Goal: Task Accomplishment & Management: Manage account settings

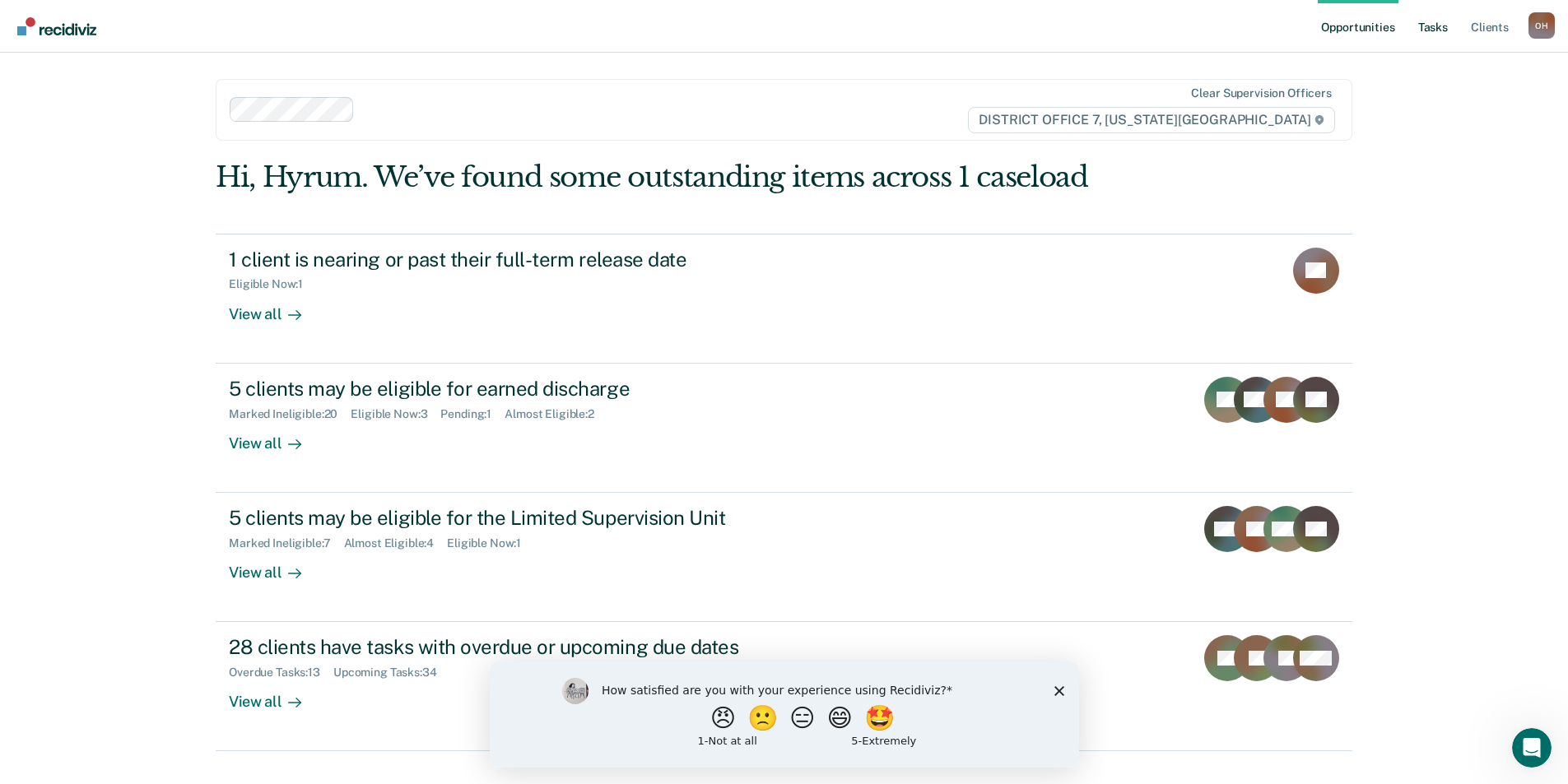
click at [1436, 19] on link "Tasks" at bounding box center [1433, 26] width 36 height 52
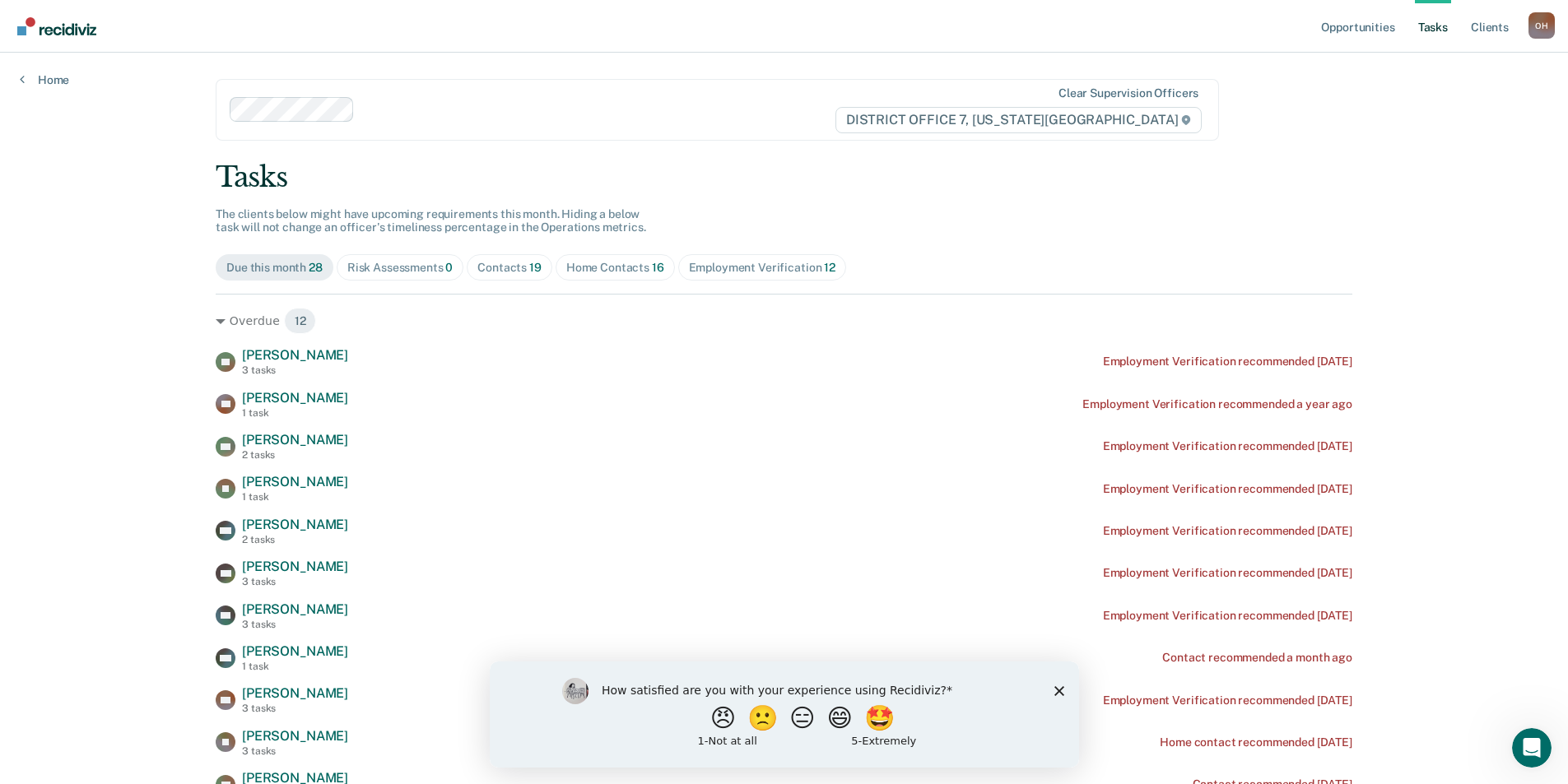
click at [497, 269] on div "Contacts 19" at bounding box center [509, 268] width 65 height 14
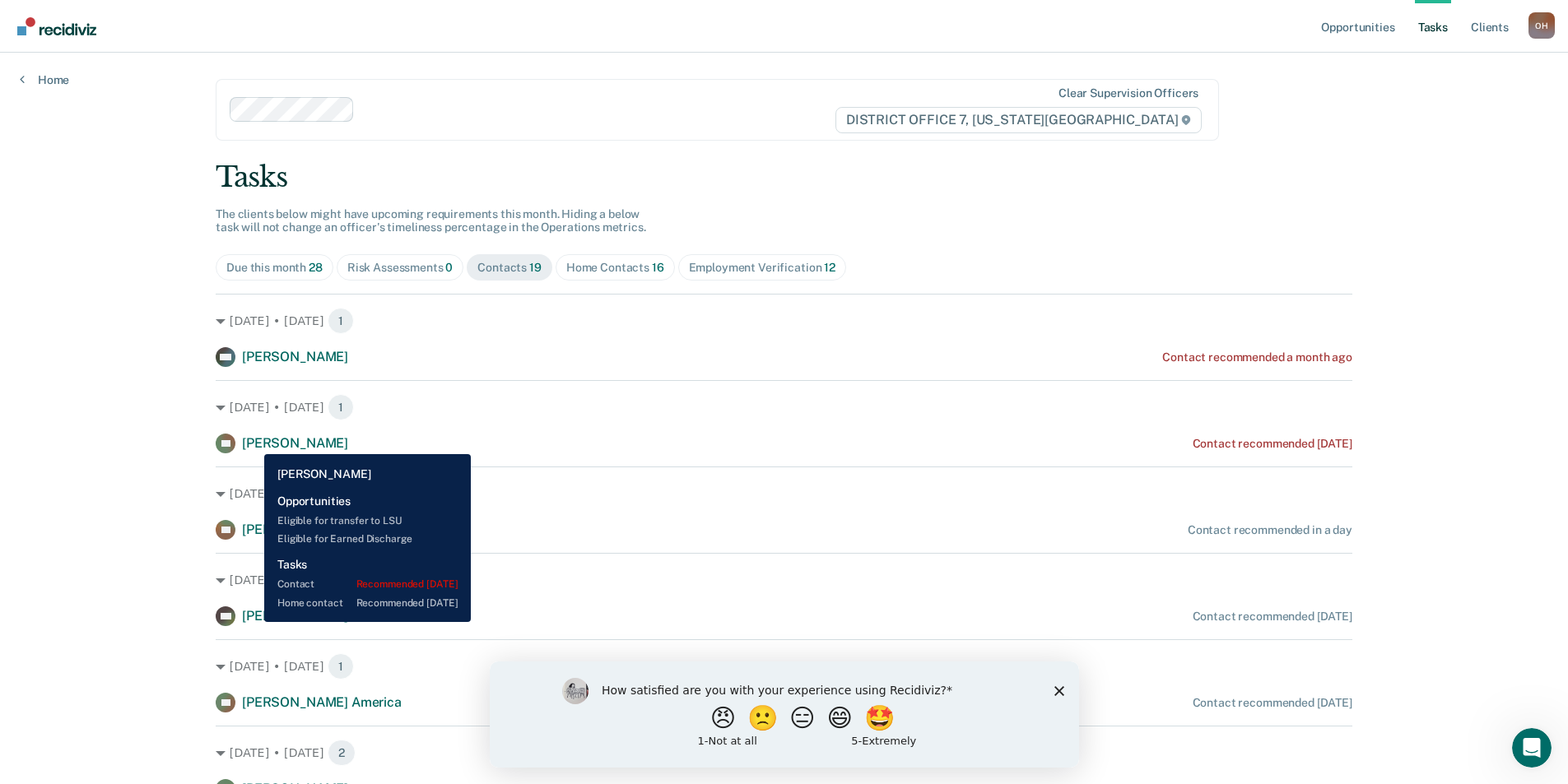
click at [252, 442] on span "[PERSON_NAME]" at bounding box center [294, 443] width 106 height 15
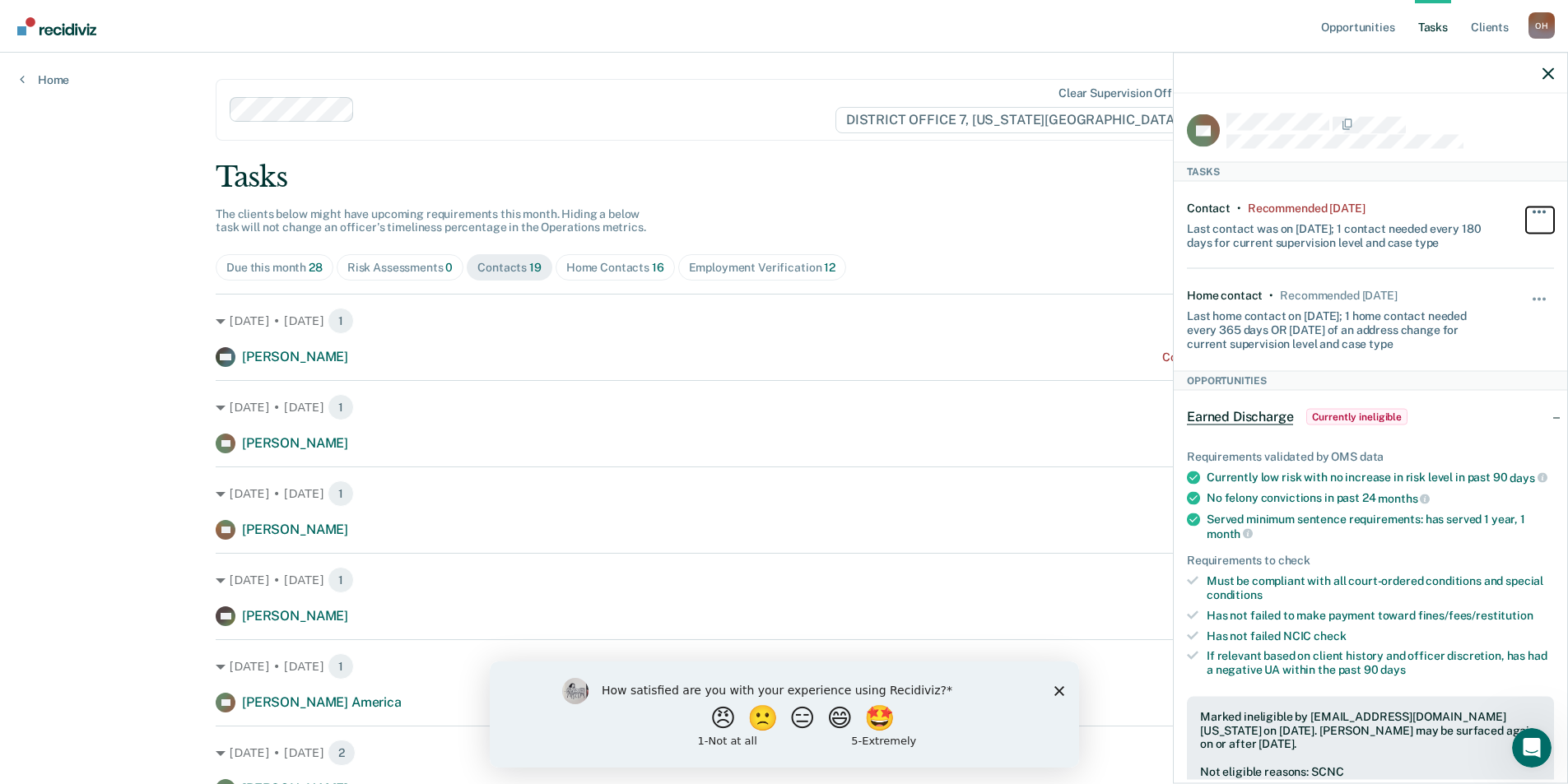
click at [1537, 207] on button "button" at bounding box center [1540, 219] width 28 height 27
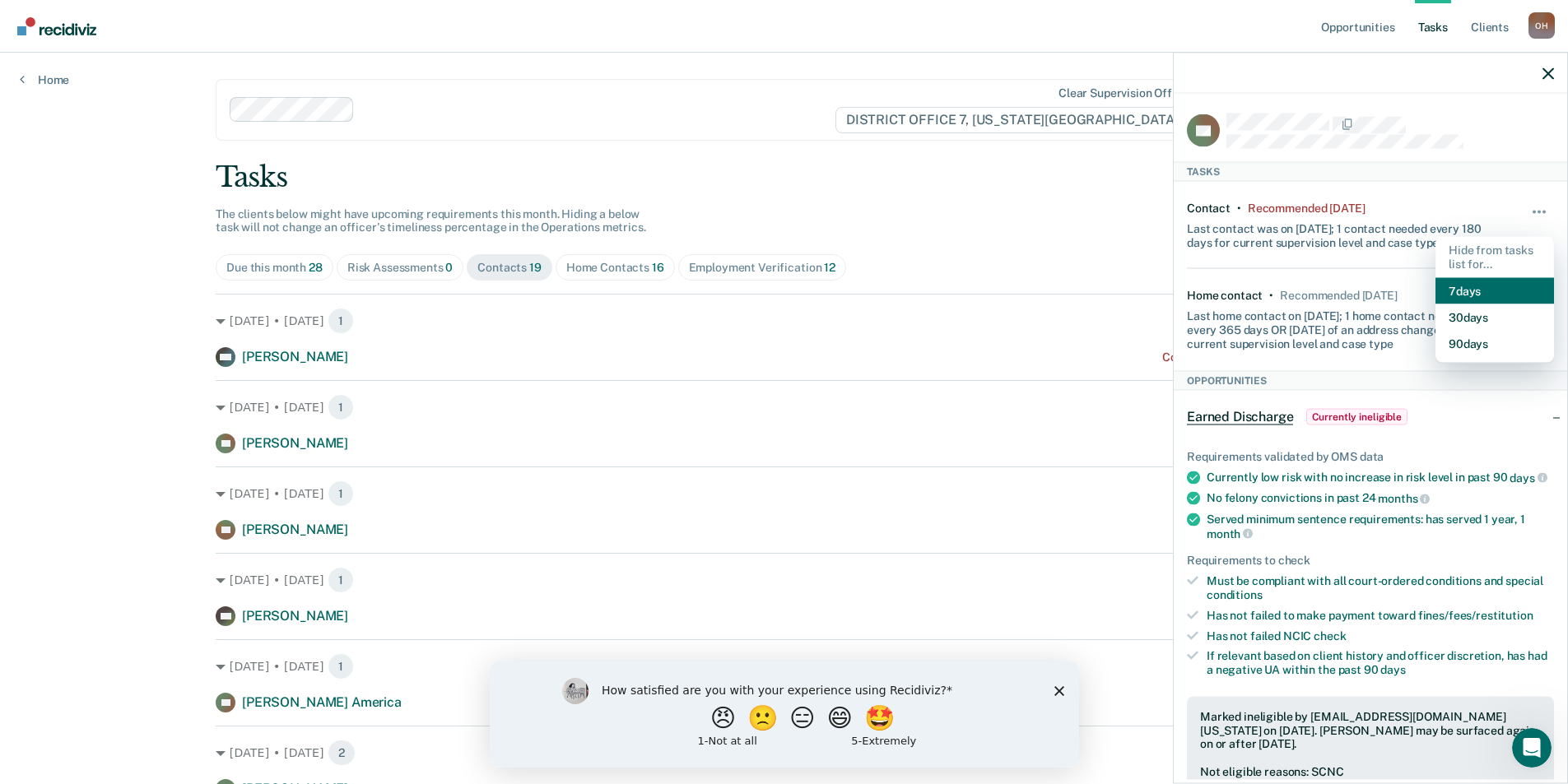
click at [1477, 287] on button "7 days" at bounding box center [1495, 290] width 119 height 27
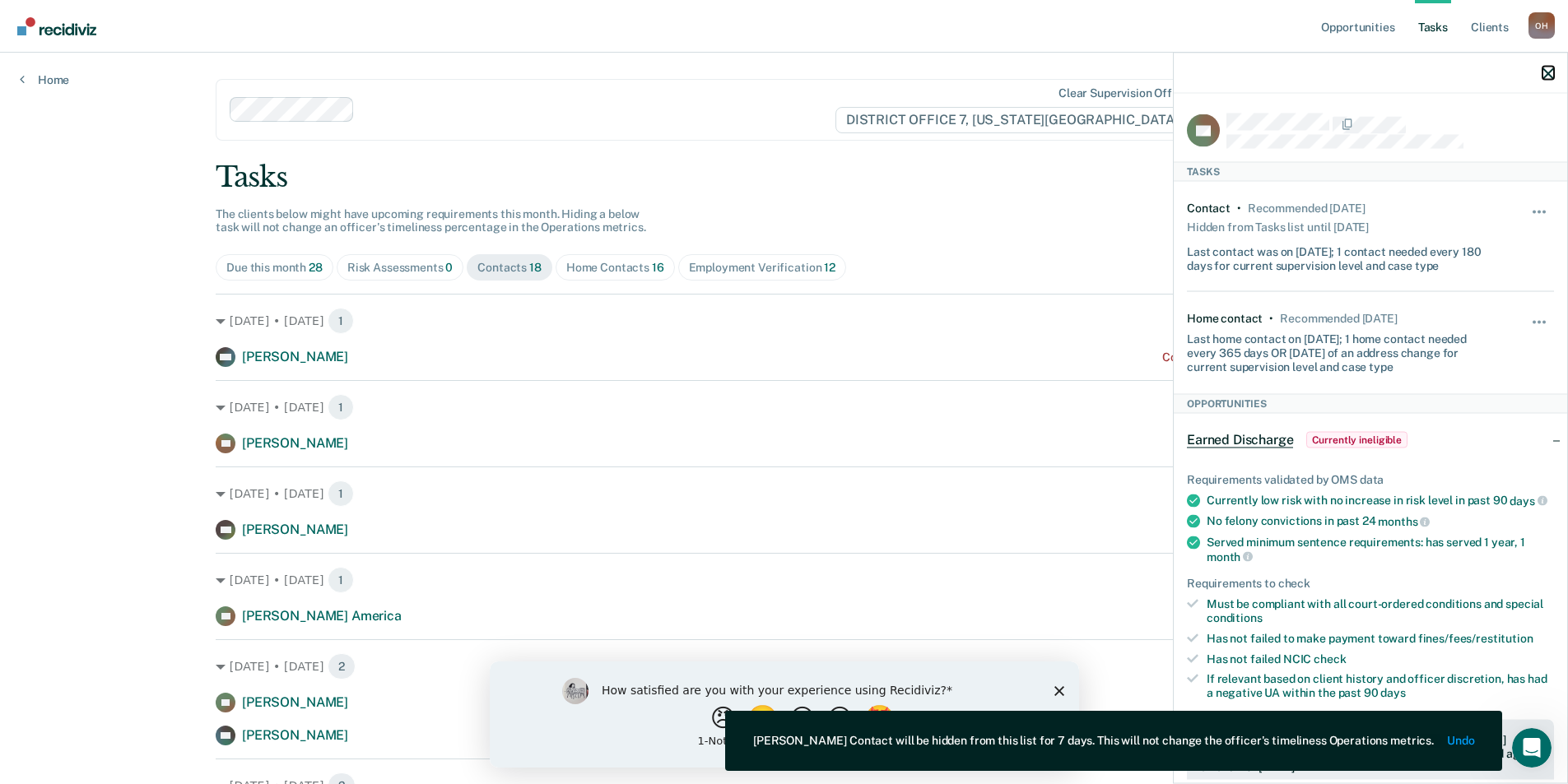
click at [1546, 70] on icon "button" at bounding box center [1547, 72] width 11 height 11
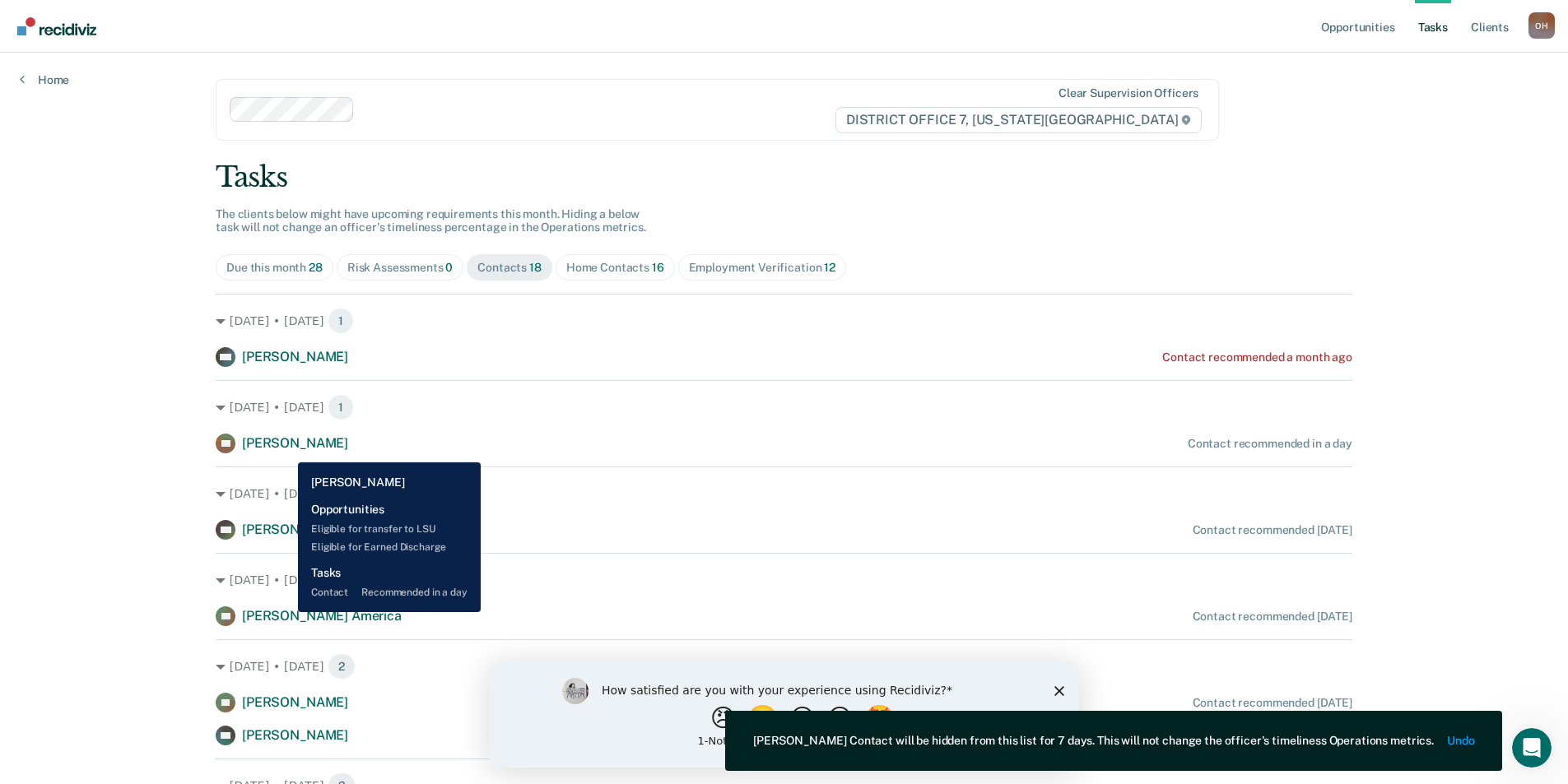
click at [286, 450] on span "[PERSON_NAME]" at bounding box center [294, 443] width 106 height 15
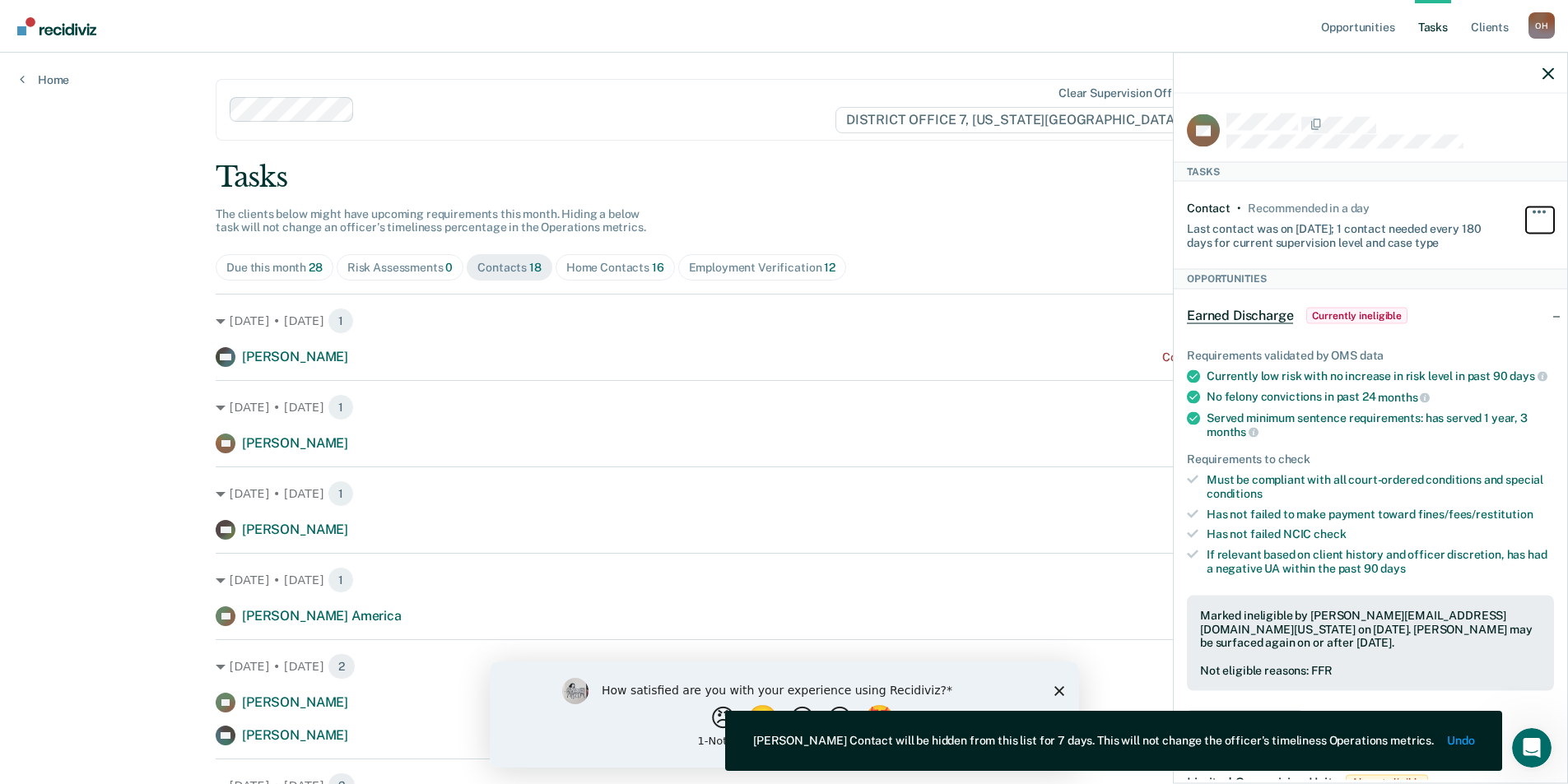
click at [1540, 208] on button "button" at bounding box center [1540, 219] width 28 height 27
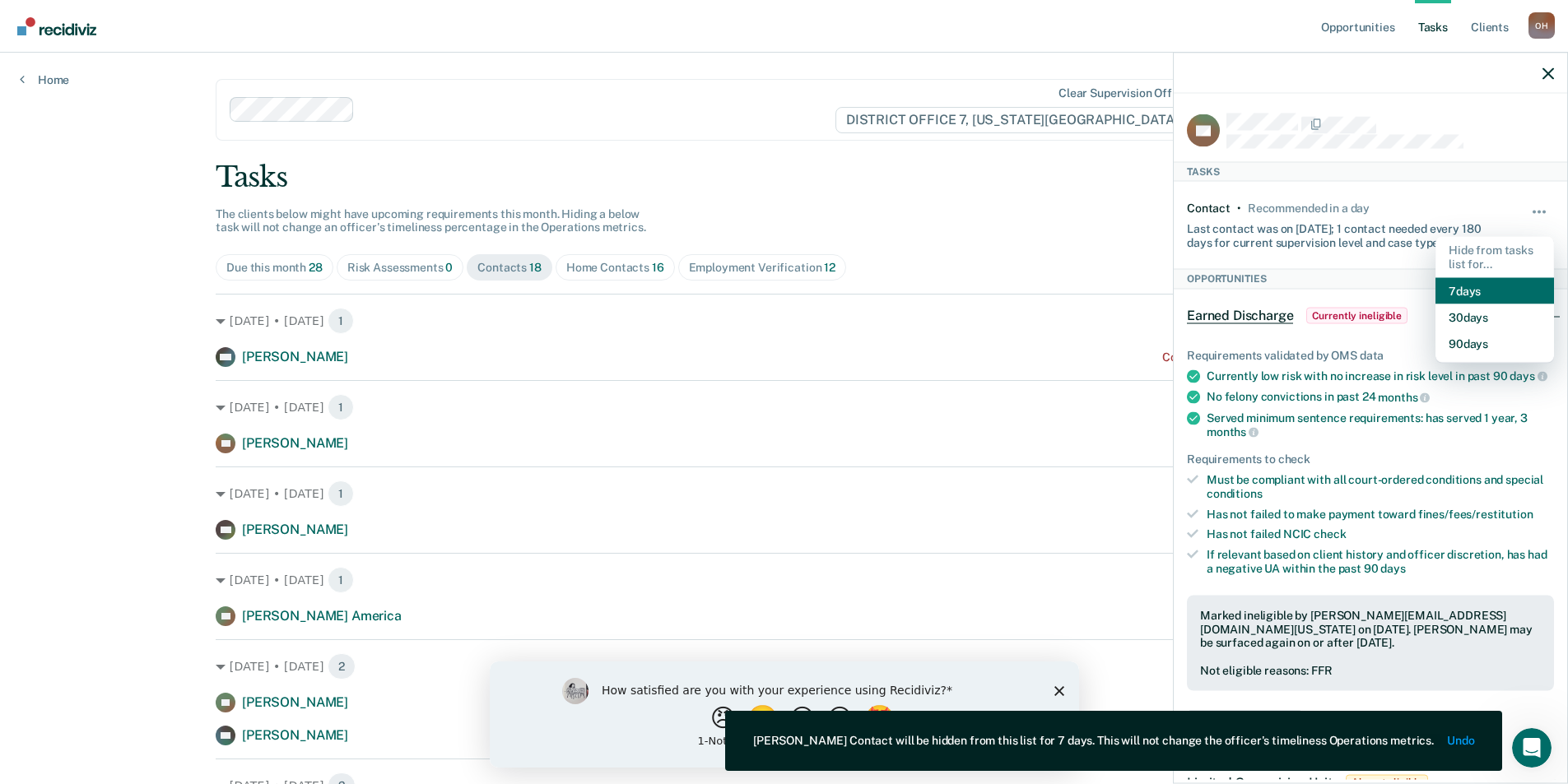
click at [1448, 282] on button "7 days" at bounding box center [1495, 290] width 119 height 27
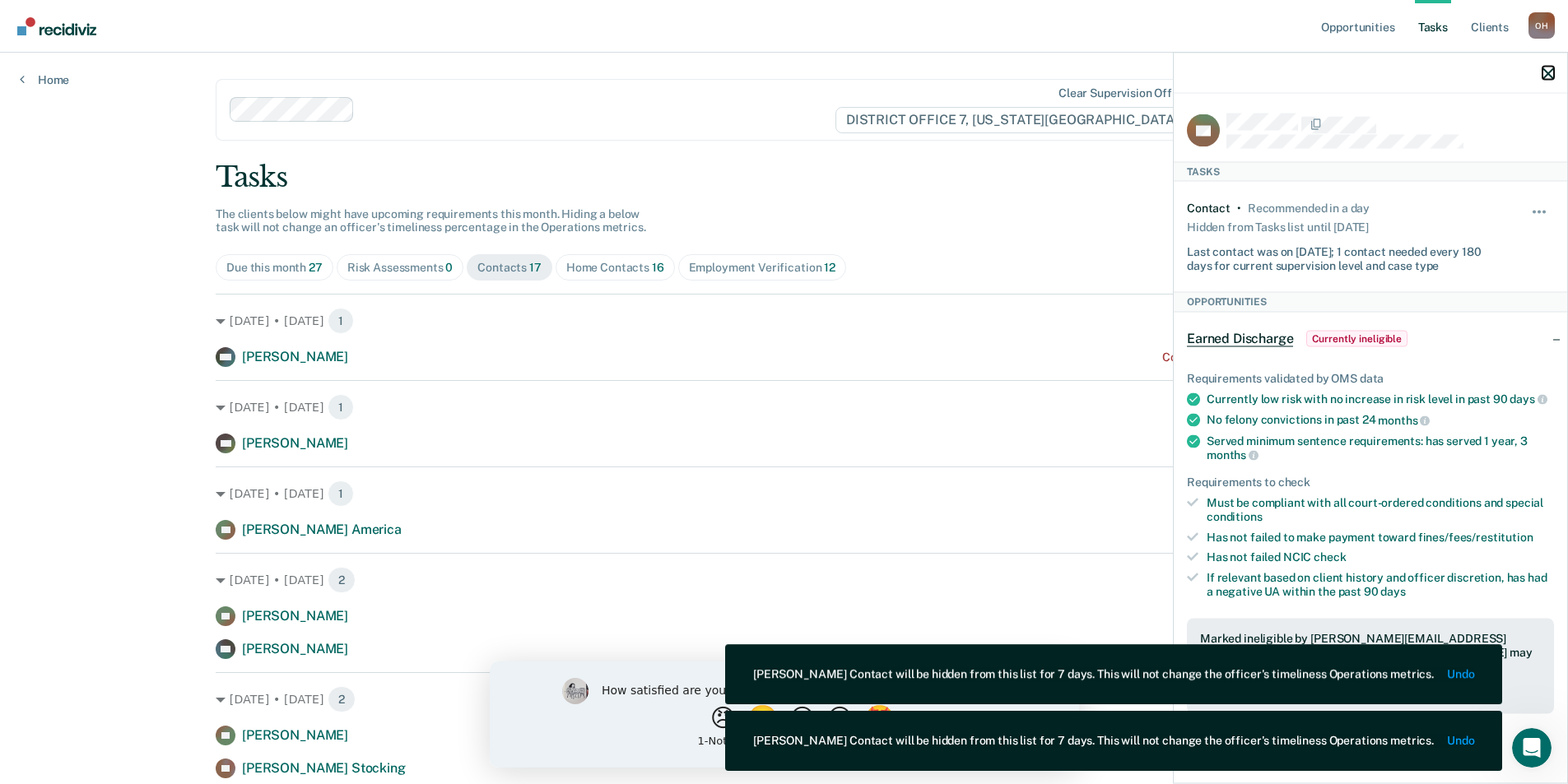
click at [1551, 76] on icon "button" at bounding box center [1547, 72] width 11 height 11
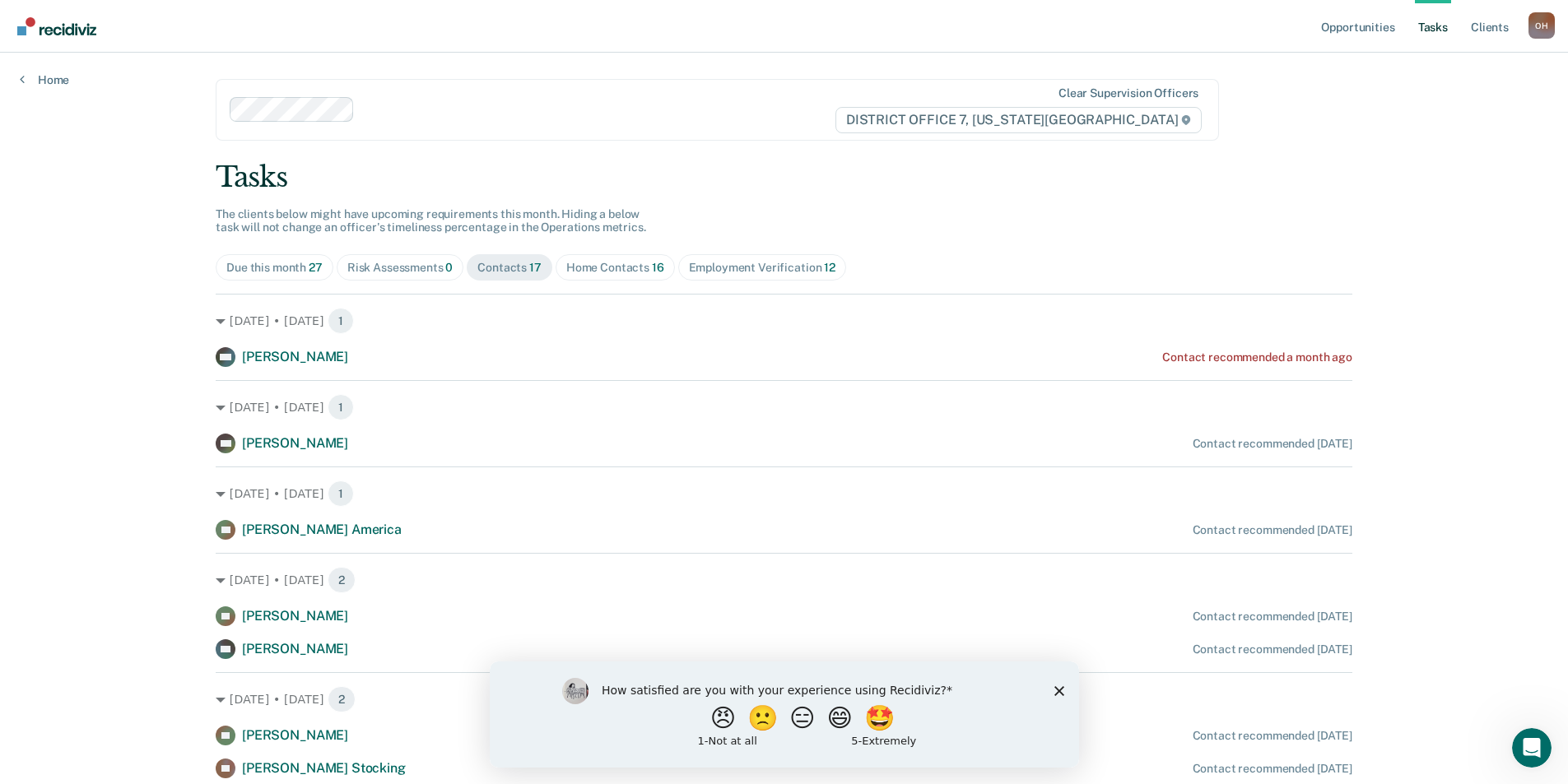
click at [635, 261] on div "Home Contacts 16" at bounding box center [615, 268] width 98 height 14
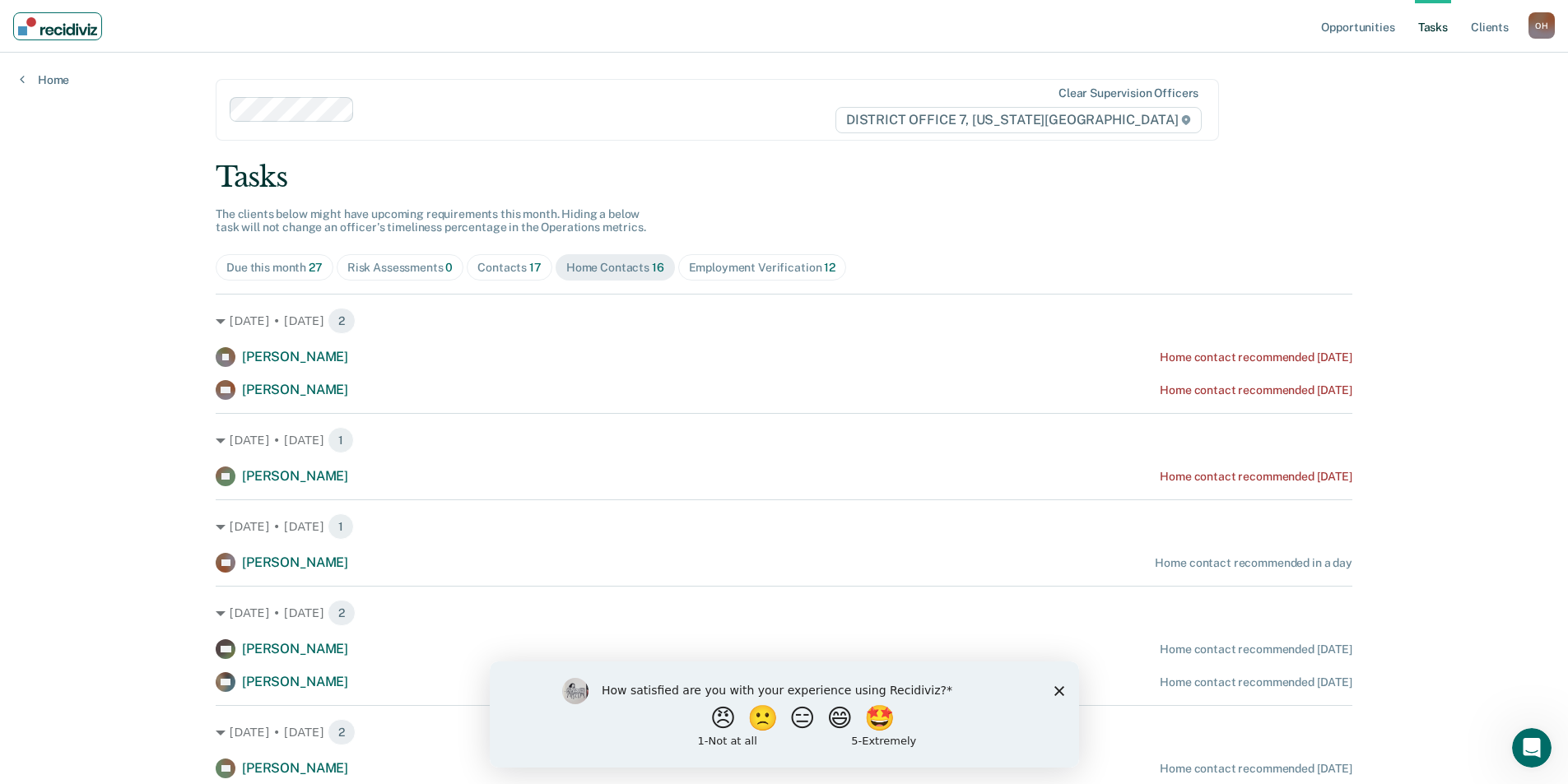
click at [71, 25] on img "Main navigation" at bounding box center [58, 26] width 79 height 18
